Goal: Task Accomplishment & Management: Manage account settings

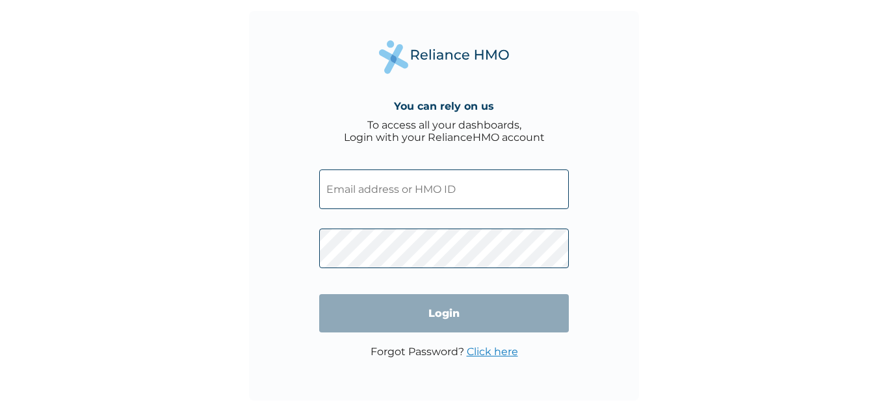
click at [463, 185] on input "text" at bounding box center [444, 190] width 250 height 40
click at [727, 200] on div "You can rely on us To access all your dashboards, Login with your RelianceHMO a…" at bounding box center [444, 205] width 888 height 411
click at [450, 185] on input "text" at bounding box center [444, 190] width 250 height 40
paste input "DSO/10022/A"
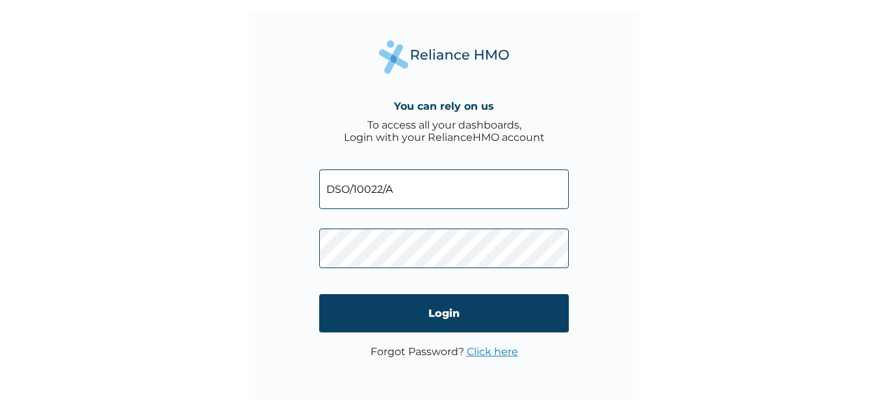
type input "DSO/10022/A"
click at [707, 211] on div "You can rely on us To access all your dashboards, Login with your RelianceHMO a…" at bounding box center [444, 205] width 888 height 411
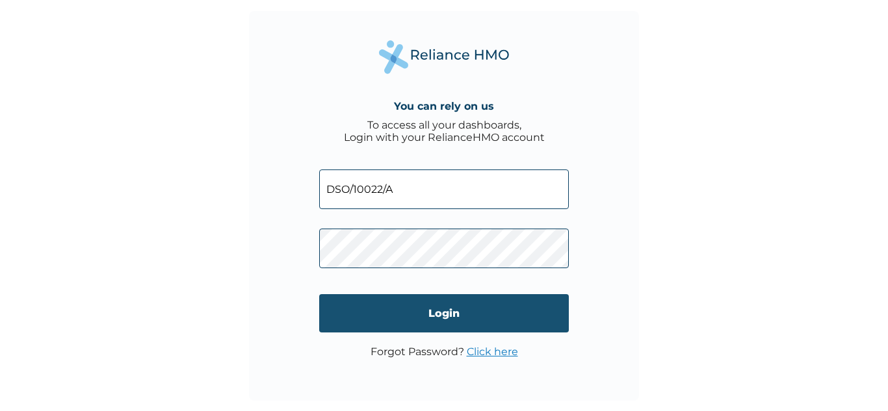
click at [399, 309] on input "Login" at bounding box center [444, 313] width 250 height 38
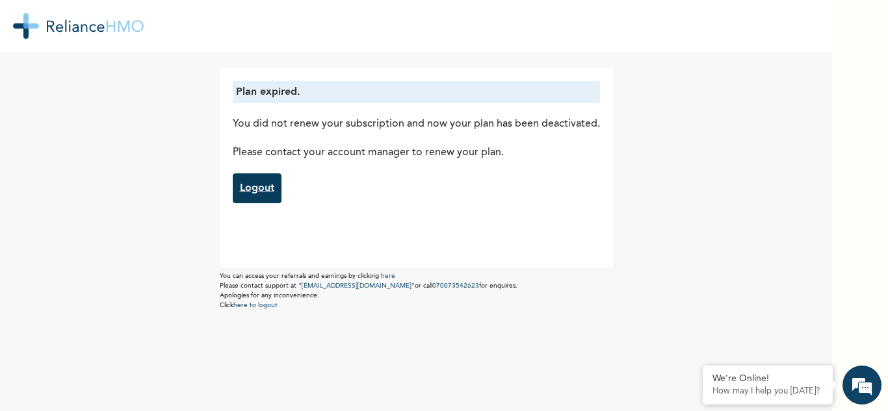
click at [249, 191] on link "Logout" at bounding box center [257, 189] width 49 height 30
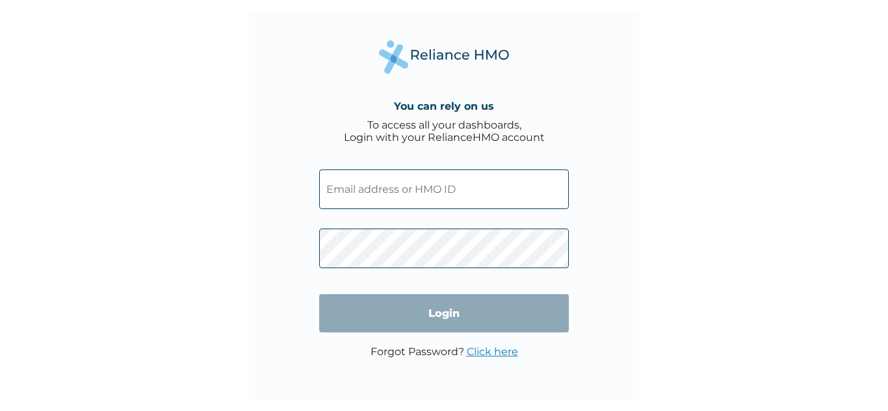
click at [376, 193] on input "text" at bounding box center [444, 190] width 250 height 40
type input "DSO/10022/A"
